Goal: Task Accomplishment & Management: Manage account settings

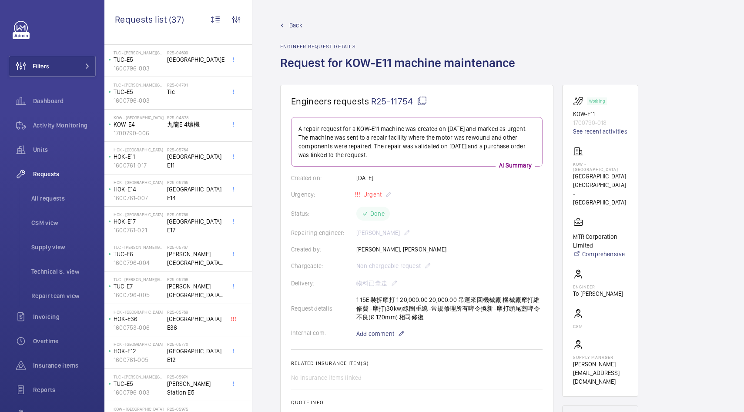
scroll to position [126, 0]
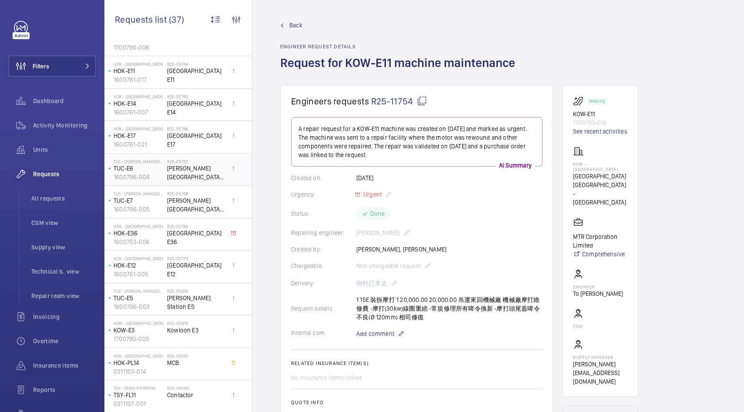
click at [190, 169] on span "[PERSON_NAME][GEOGRAPHIC_DATA] E6" at bounding box center [195, 172] width 57 height 17
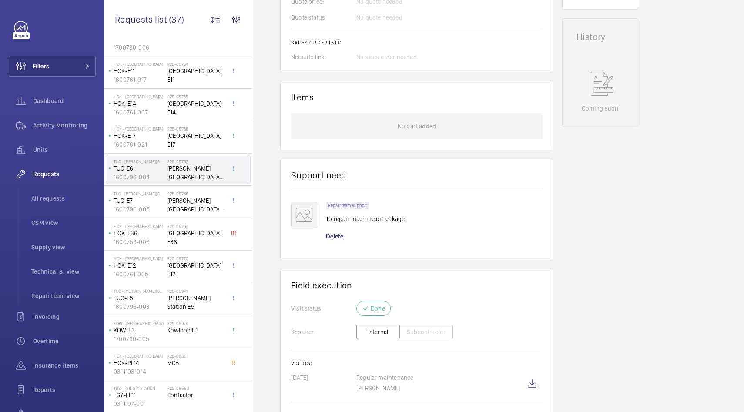
scroll to position [446, 0]
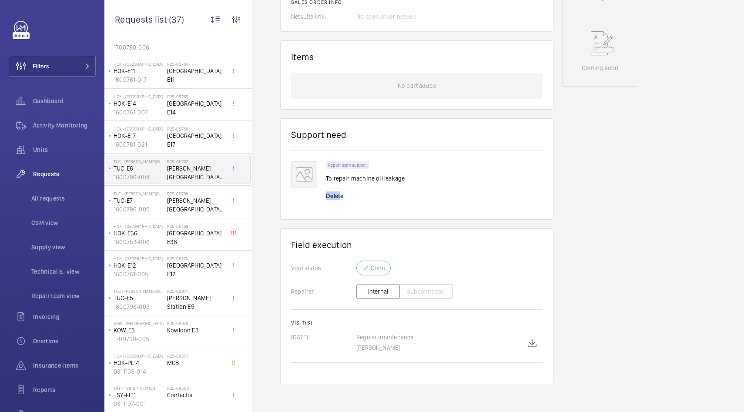
drag, startPoint x: 341, startPoint y: 195, endPoint x: 417, endPoint y: 189, distance: 75.9
click at [417, 189] on div "Repair team support To repair machine oil leakage Delete" at bounding box center [434, 184] width 217 height 47
drag, startPoint x: 388, startPoint y: 349, endPoint x: 399, endPoint y: 349, distance: 10.4
click at [399, 349] on p "[PERSON_NAME]" at bounding box center [438, 347] width 165 height 9
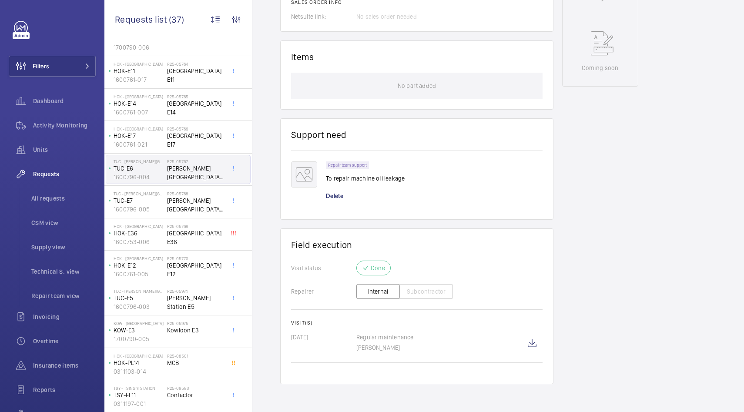
click at [399, 349] on p "[PERSON_NAME]" at bounding box center [438, 347] width 165 height 9
drag, startPoint x: 399, startPoint y: 349, endPoint x: 407, endPoint y: 347, distance: 8.7
click at [407, 347] on p "[PERSON_NAME]" at bounding box center [438, 347] width 165 height 9
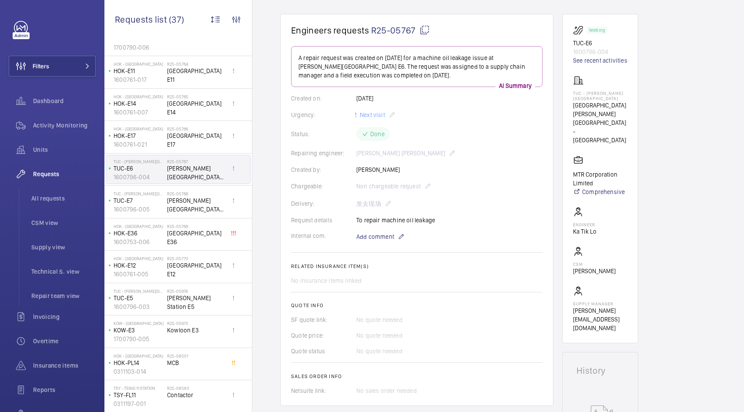
scroll to position [0, 0]
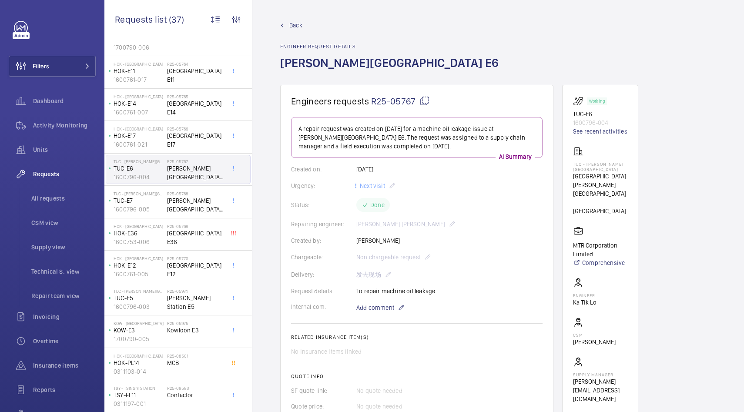
click at [170, 173] on span "[PERSON_NAME][GEOGRAPHIC_DATA] E6" at bounding box center [195, 172] width 57 height 17
click at [55, 171] on span "Requests" at bounding box center [64, 174] width 63 height 9
click at [213, 16] on wm-front-icon-button at bounding box center [215, 19] width 21 height 21
click at [235, 21] on div at bounding box center [372, 206] width 744 height 412
click at [237, 20] on wm-front-icon-button at bounding box center [236, 19] width 21 height 21
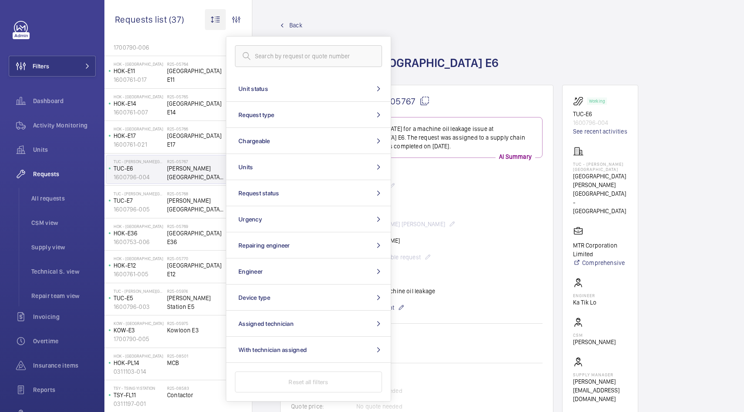
click at [219, 20] on wm-front-icon-button at bounding box center [215, 19] width 21 height 21
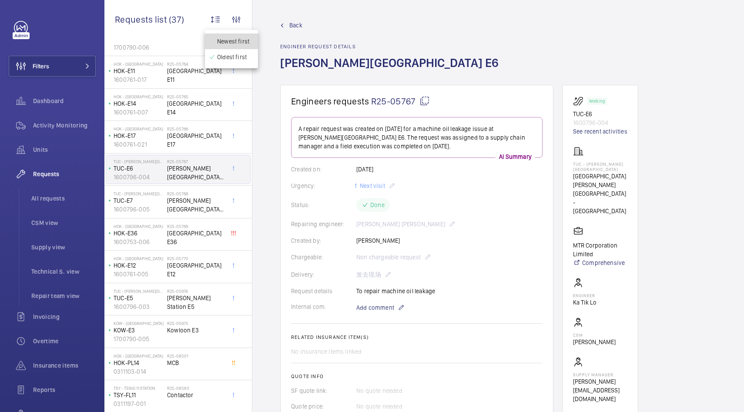
click at [221, 39] on span "Newest first" at bounding box center [233, 41] width 32 height 9
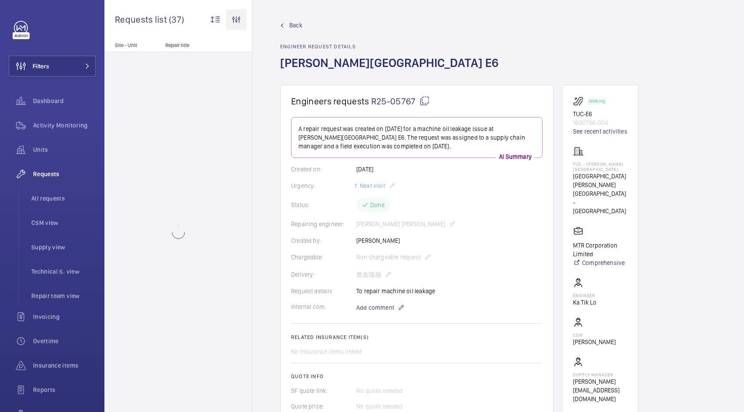
click at [240, 18] on wm-front-icon-button at bounding box center [236, 19] width 21 height 21
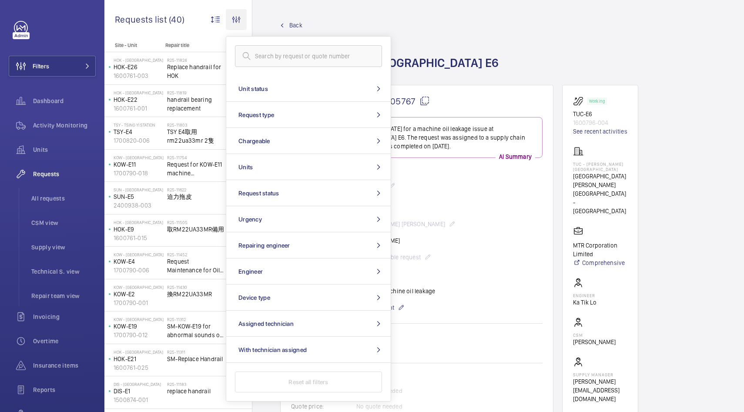
click at [240, 18] on wm-front-icon-button at bounding box center [236, 19] width 21 height 21
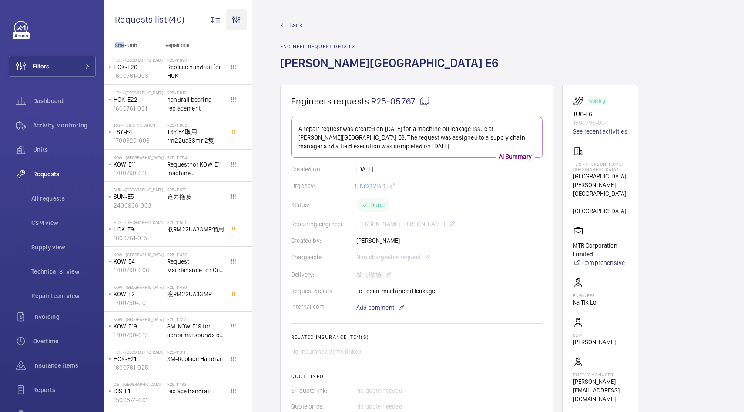
click at [240, 18] on wm-front-icon-button at bounding box center [236, 19] width 21 height 21
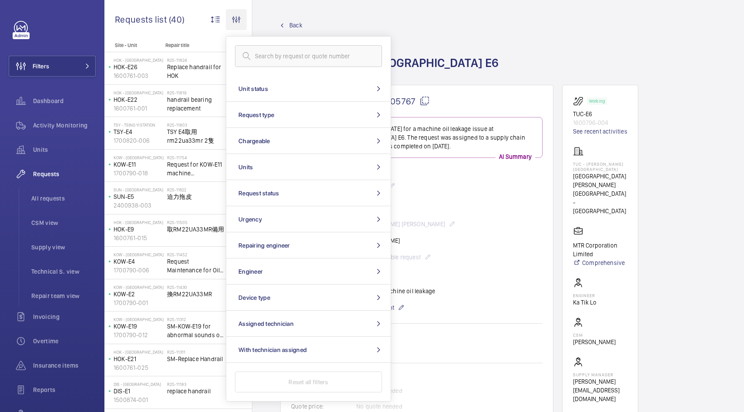
click at [240, 18] on wm-front-icon-button at bounding box center [236, 19] width 21 height 21
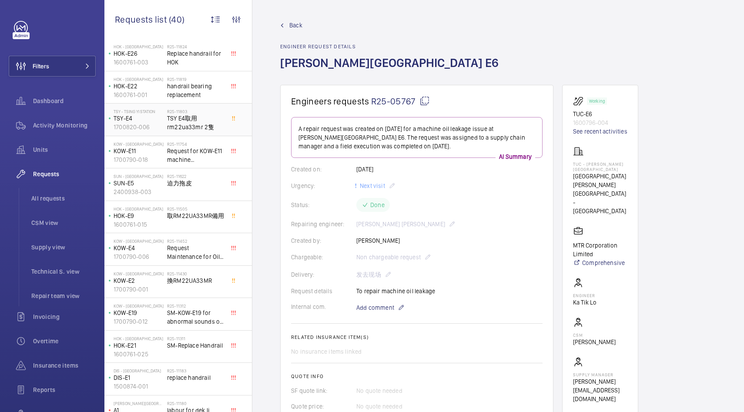
scroll to position [16, 0]
click at [201, 127] on span "TSY E4取用rm22ua33mr 2隻" at bounding box center [195, 120] width 57 height 17
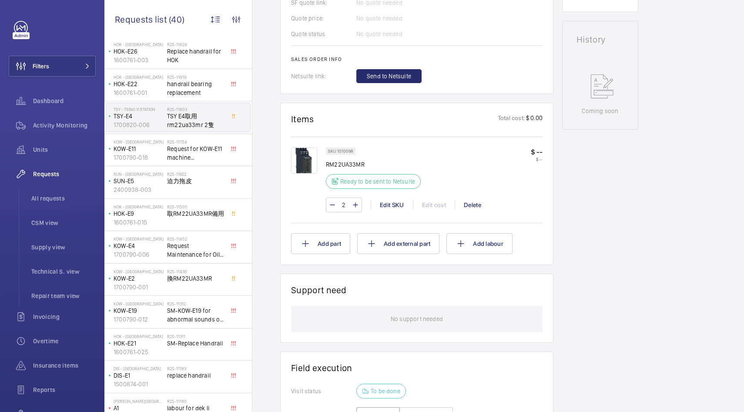
scroll to position [397, 0]
click at [397, 180] on p "Ready to be sent to Netsuite" at bounding box center [377, 181] width 75 height 9
click at [355, 184] on p "Ready to be sent to Netsuite" at bounding box center [377, 181] width 75 height 9
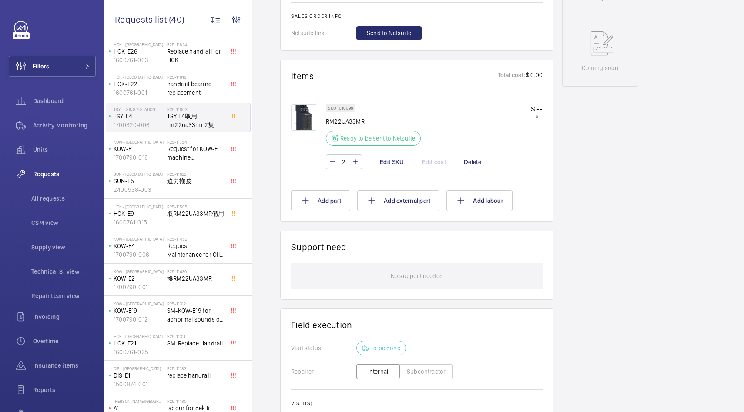
scroll to position [419, 0]
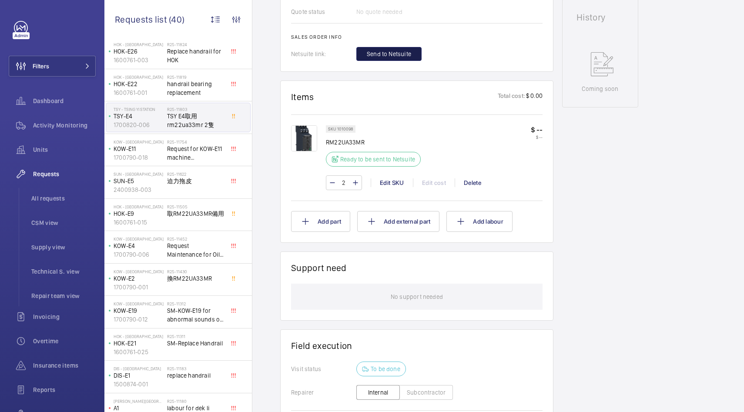
click at [396, 58] on span "Send to Netsuite" at bounding box center [389, 54] width 44 height 9
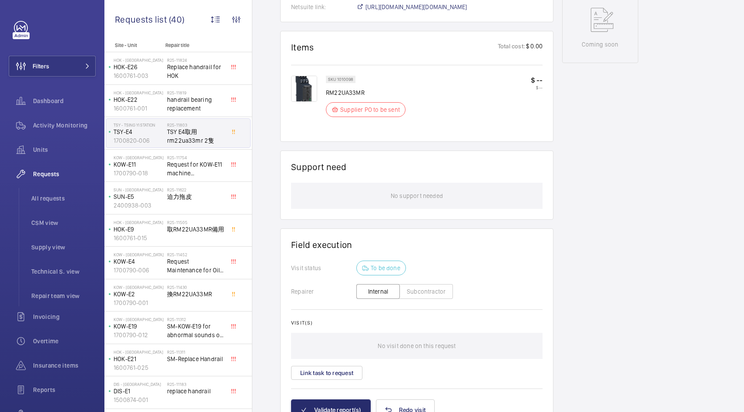
scroll to position [511, 0]
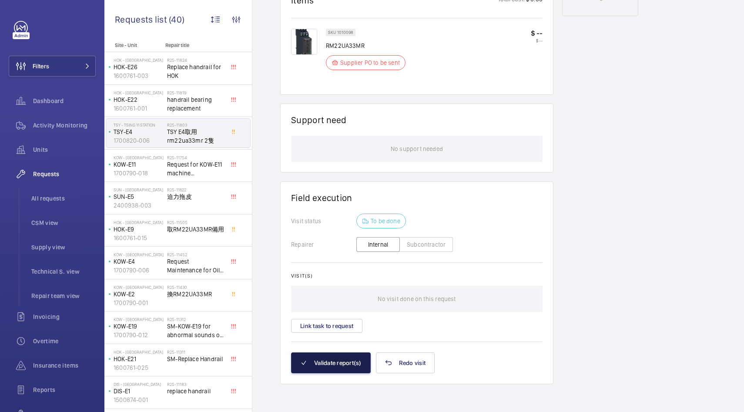
click at [345, 359] on button "Validate report(s)" at bounding box center [331, 362] width 80 height 21
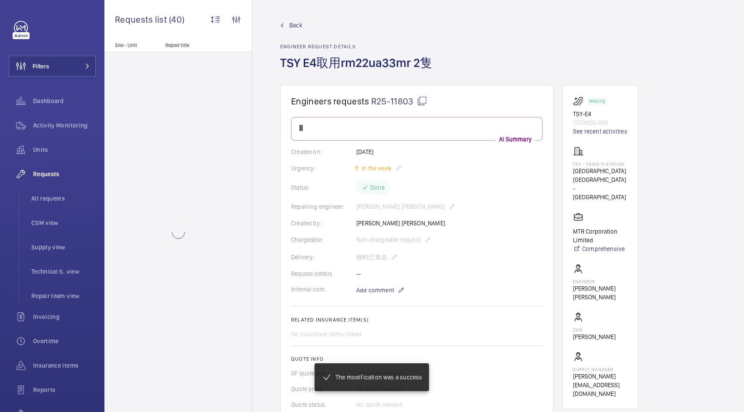
scroll to position [443, 0]
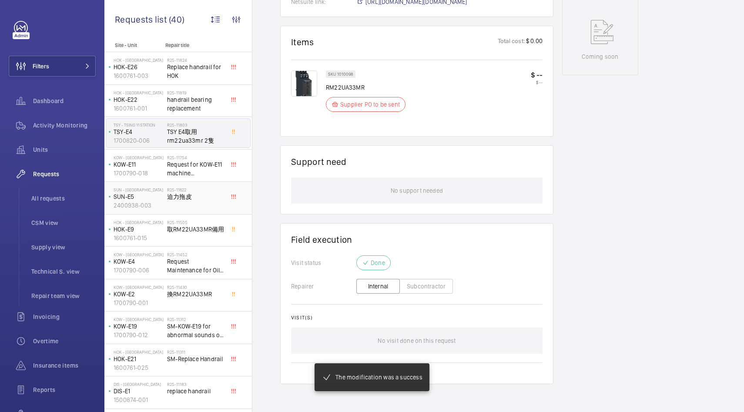
scroll to position [460, 0]
click at [150, 200] on p "SUN-E5" at bounding box center [138, 196] width 50 height 9
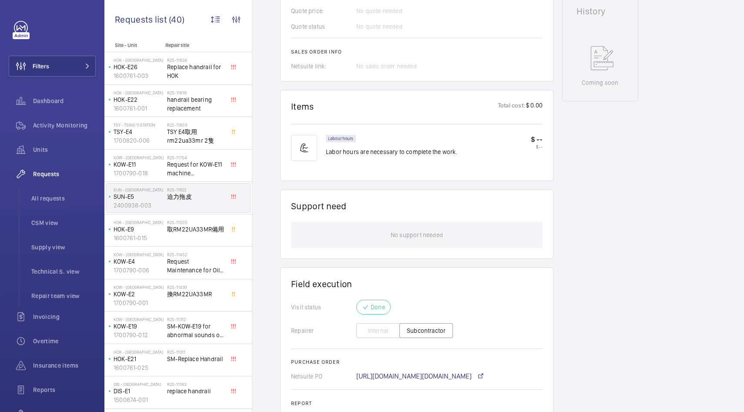
scroll to position [403, 0]
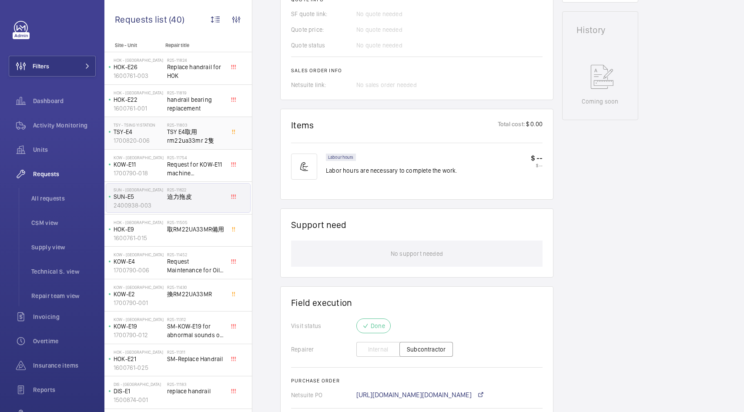
click at [190, 146] on div "R25-11803 TSY E4取用rm22ua33mr 2隻" at bounding box center [195, 134] width 57 height 25
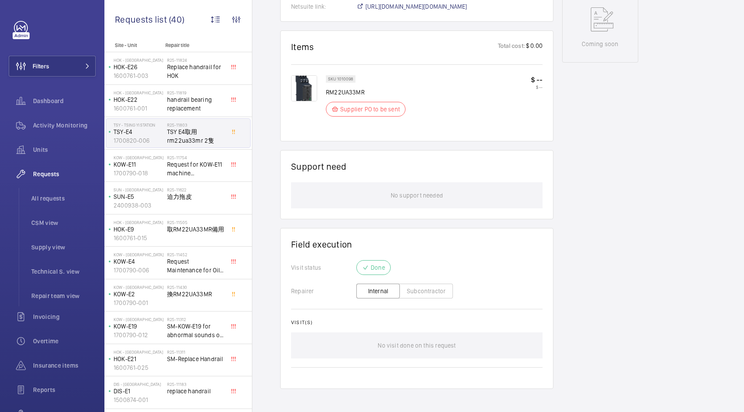
scroll to position [469, 0]
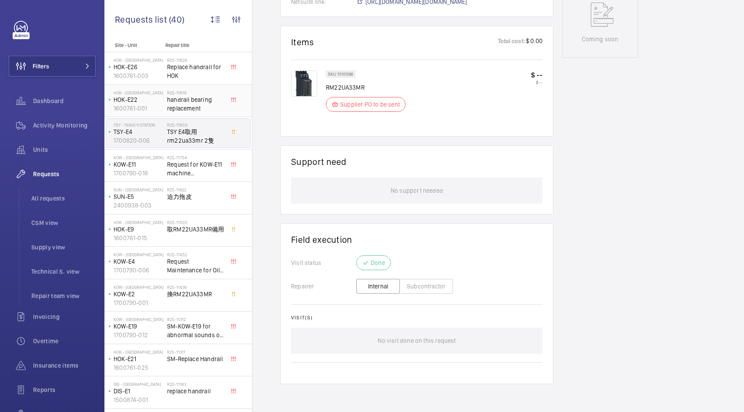
click at [181, 101] on span "handrail bearing replacement" at bounding box center [195, 103] width 57 height 17
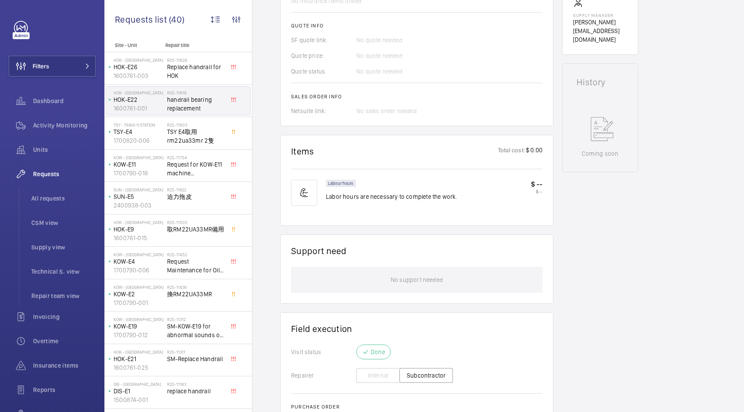
scroll to position [482, 0]
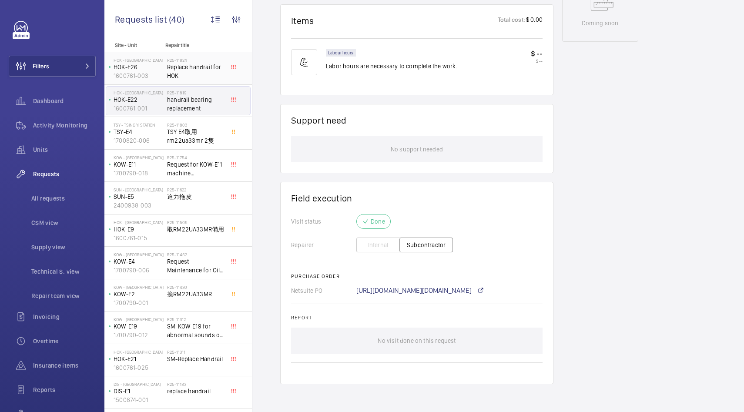
click at [183, 83] on div "HOK - [GEOGRAPHIC_DATA] HOK-E26 1600761-003 R25-11824 Replace handrail for HOK" at bounding box center [177, 68] width 147 height 33
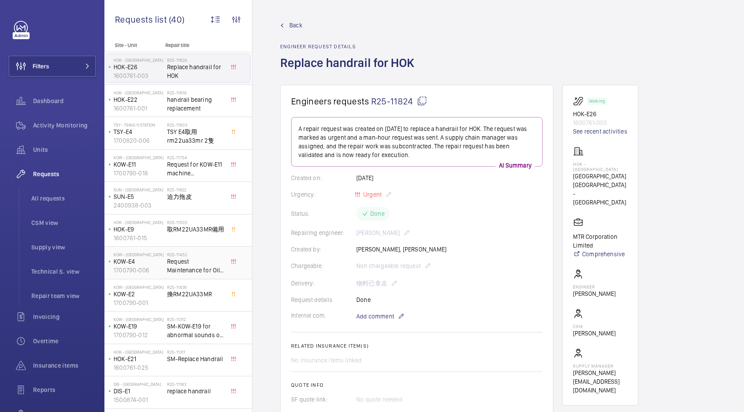
click at [178, 258] on span "Request Maintenance for Oil Leaking & abnormal noise" at bounding box center [195, 265] width 57 height 17
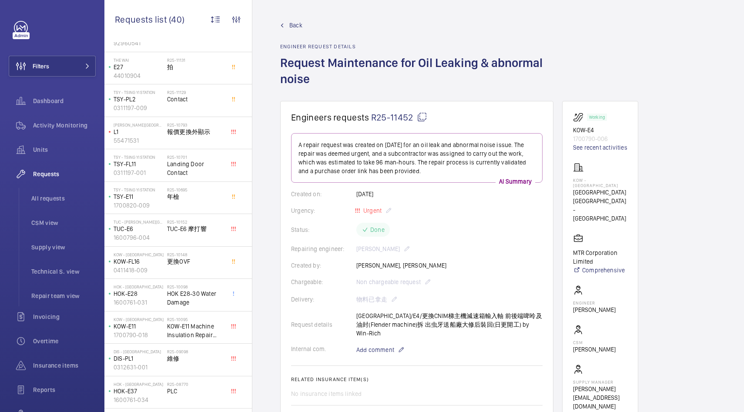
scroll to position [423, 0]
click at [188, 240] on div "R25-10152 TUC-E6 摩打響" at bounding box center [195, 229] width 57 height 25
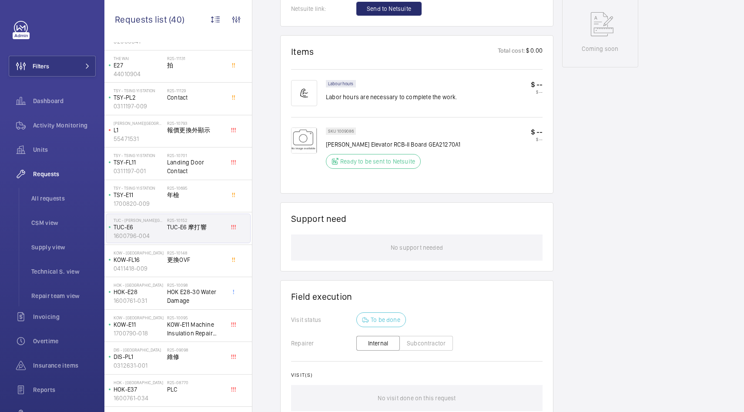
scroll to position [554, 0]
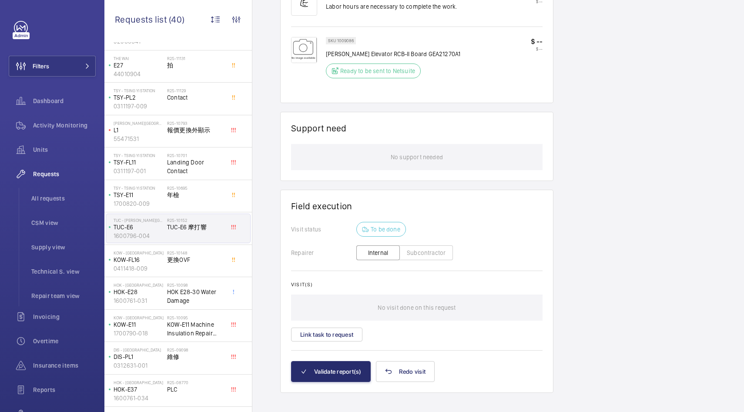
click at [442, 255] on button "Subcontractor" at bounding box center [425, 252] width 53 height 15
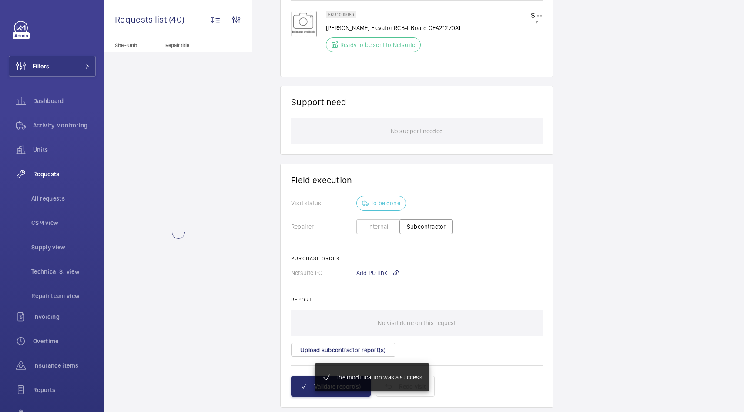
scroll to position [579, 0]
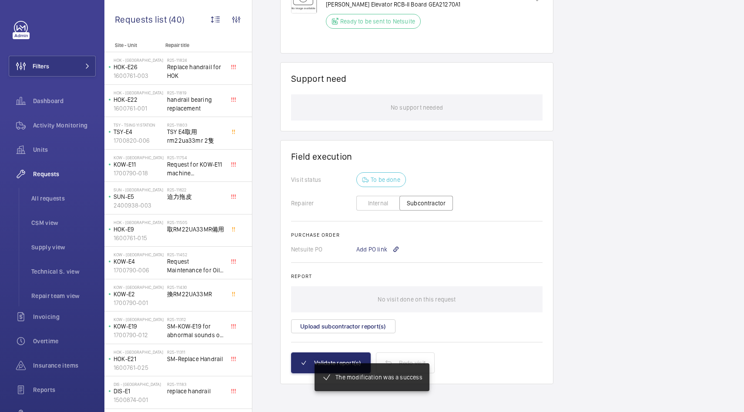
scroll to position [605, 0]
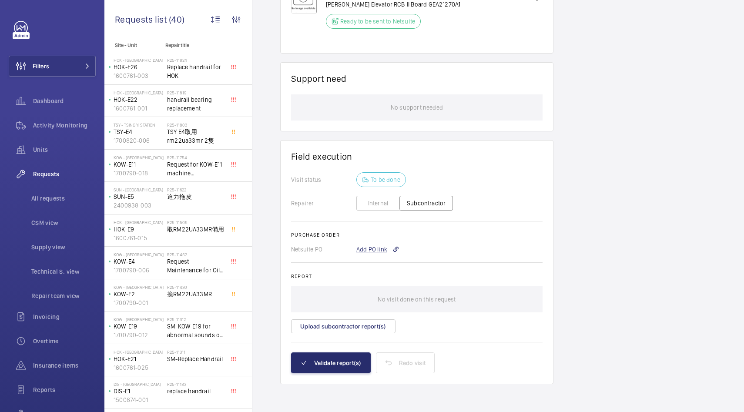
click at [380, 246] on div "Add PO link" at bounding box center [377, 249] width 43 height 9
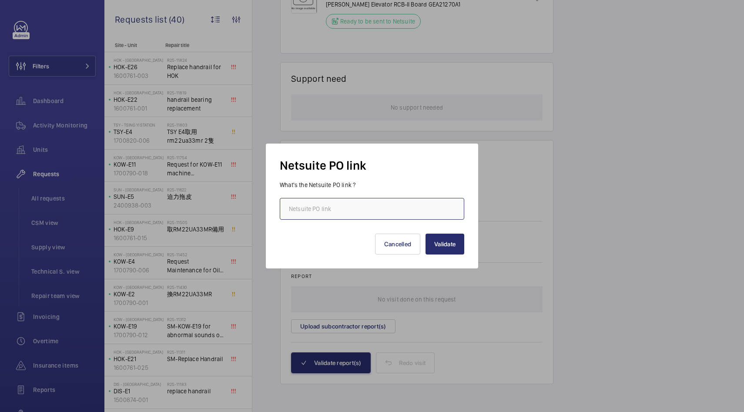
click at [383, 207] on input "text" at bounding box center [372, 209] width 184 height 22
paste input "[URL][DOMAIN_NAME][DOMAIN_NAME]"
type input "[URL][DOMAIN_NAME][DOMAIN_NAME]"
click at [439, 247] on button "Validate" at bounding box center [444, 243] width 39 height 21
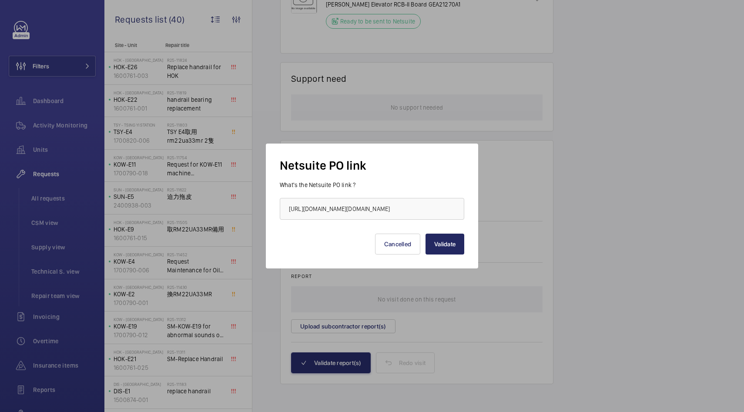
scroll to position [0, 0]
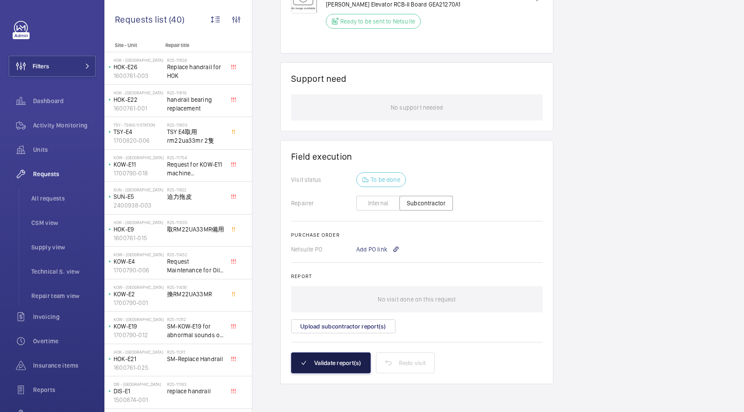
click at [343, 353] on button "Validate report(s)" at bounding box center [331, 362] width 80 height 21
click at [350, 368] on button "Validate report(s)" at bounding box center [331, 362] width 80 height 21
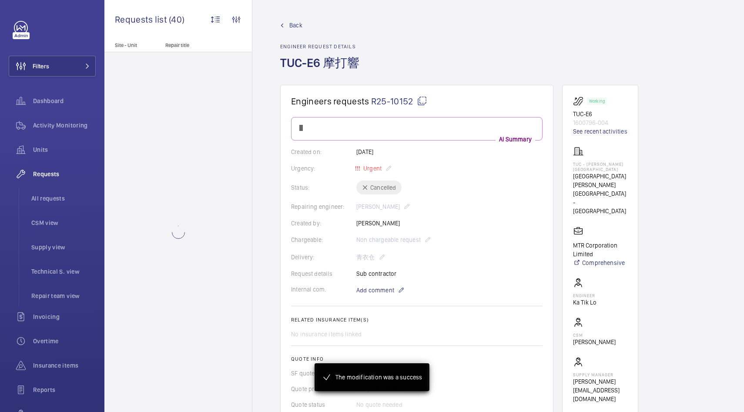
scroll to position [537, 0]
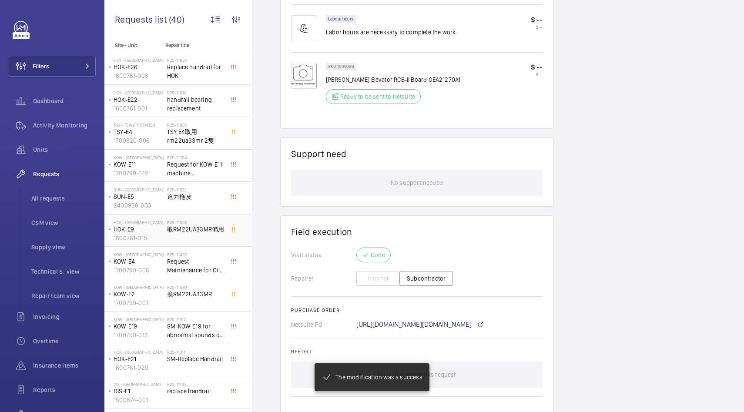
scroll to position [572, 0]
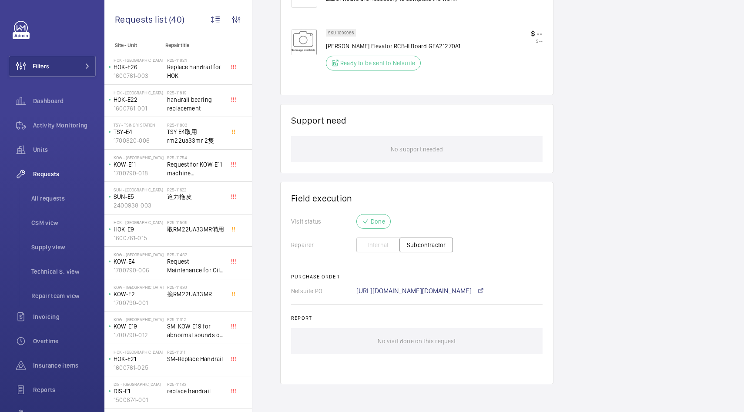
click at [503, 289] on div "[URL][DOMAIN_NAME][DOMAIN_NAME]" at bounding box center [449, 290] width 186 height 7
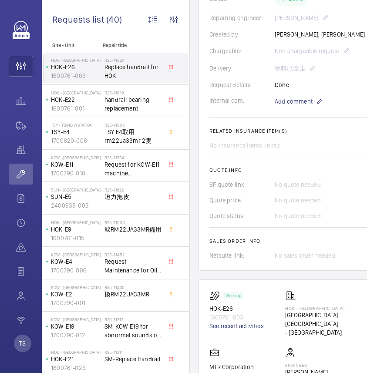
scroll to position [218, 0]
